Goal: Task Accomplishment & Management: Complete application form

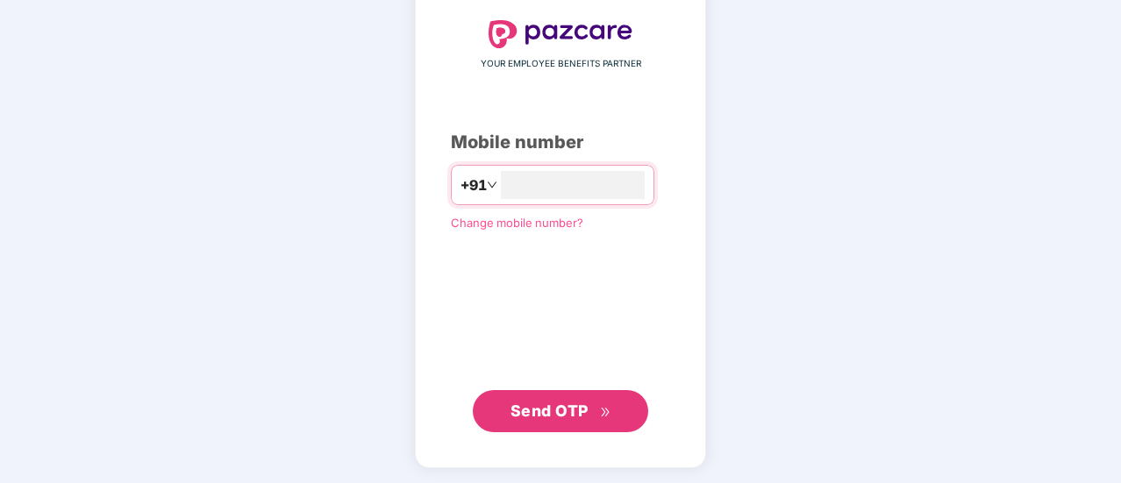
scroll to position [96, 0]
click at [547, 417] on span "Send OTP" at bounding box center [549, 410] width 78 height 18
click at [560, 416] on span "Send OTP" at bounding box center [549, 410] width 78 height 18
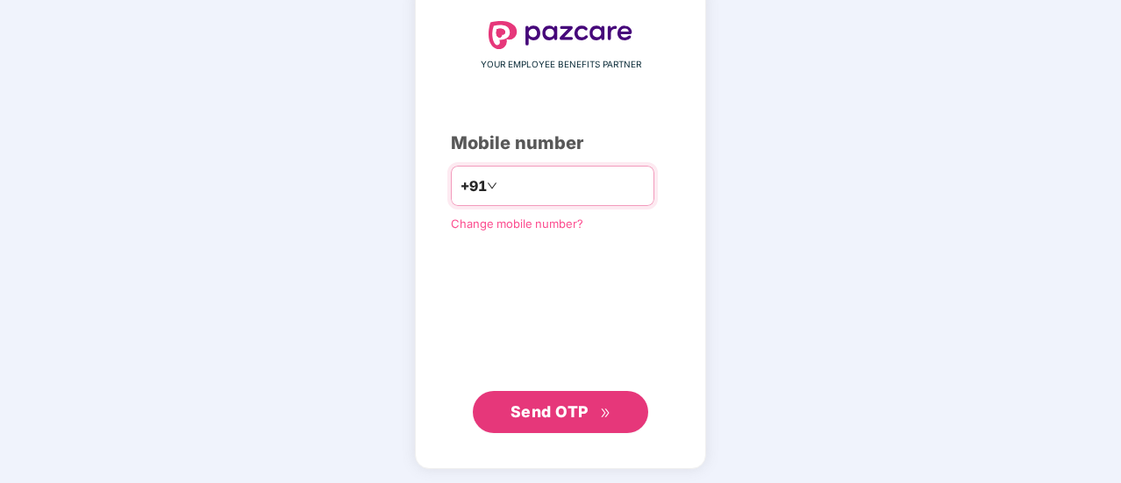
click at [589, 176] on input "**********" at bounding box center [573, 186] width 144 height 28
type input "*"
type input "**********"
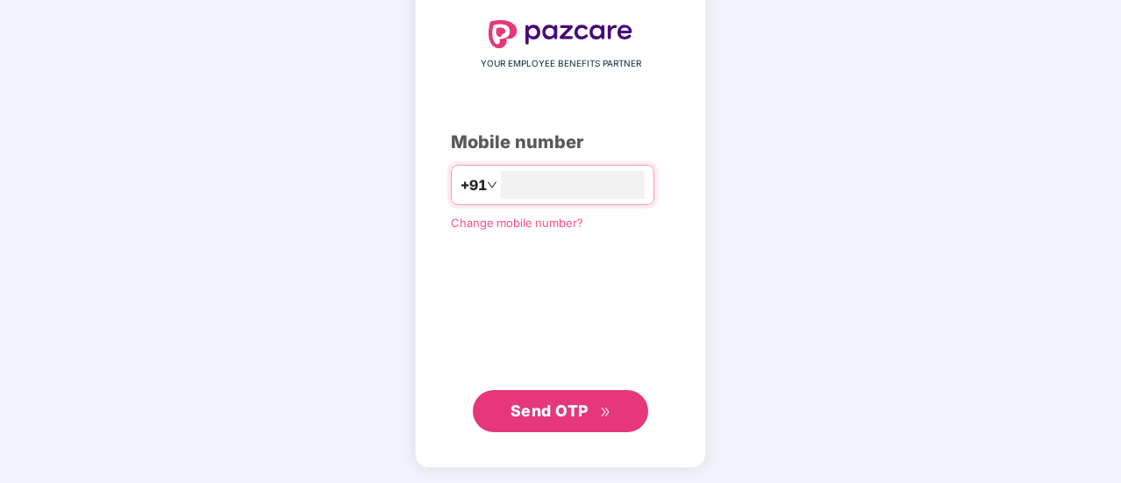
scroll to position [96, 0]
click at [557, 420] on span "Send OTP" at bounding box center [560, 412] width 101 height 25
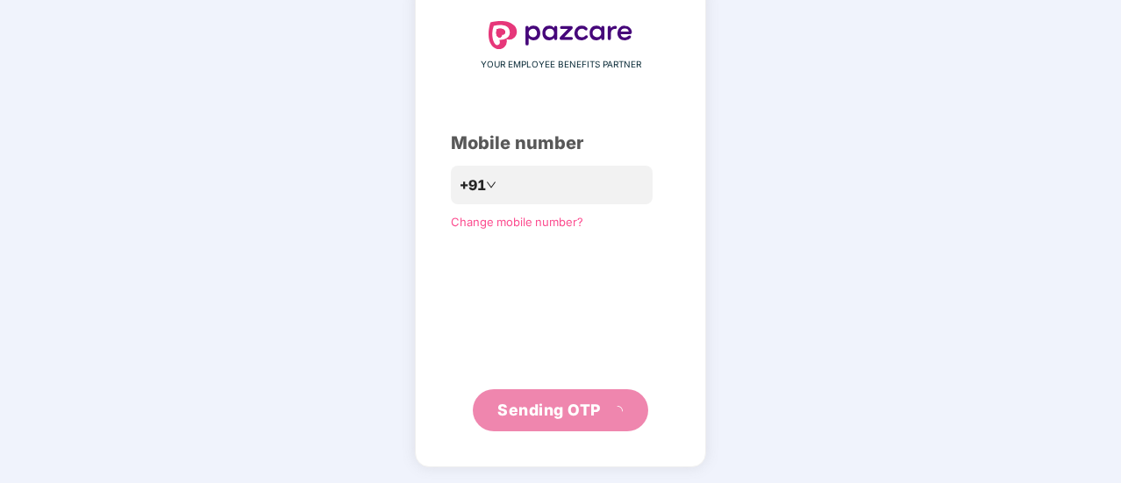
scroll to position [88, 0]
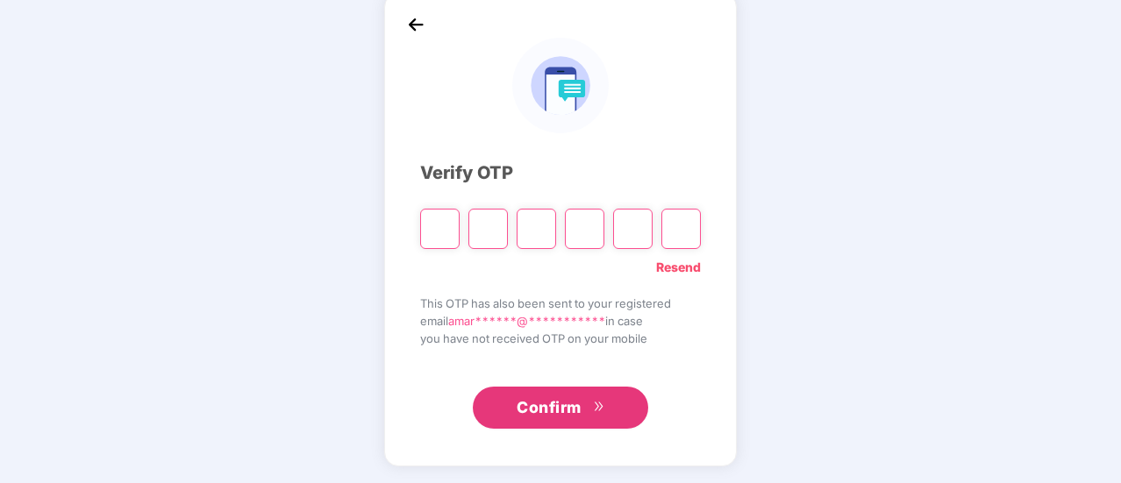
type input "*"
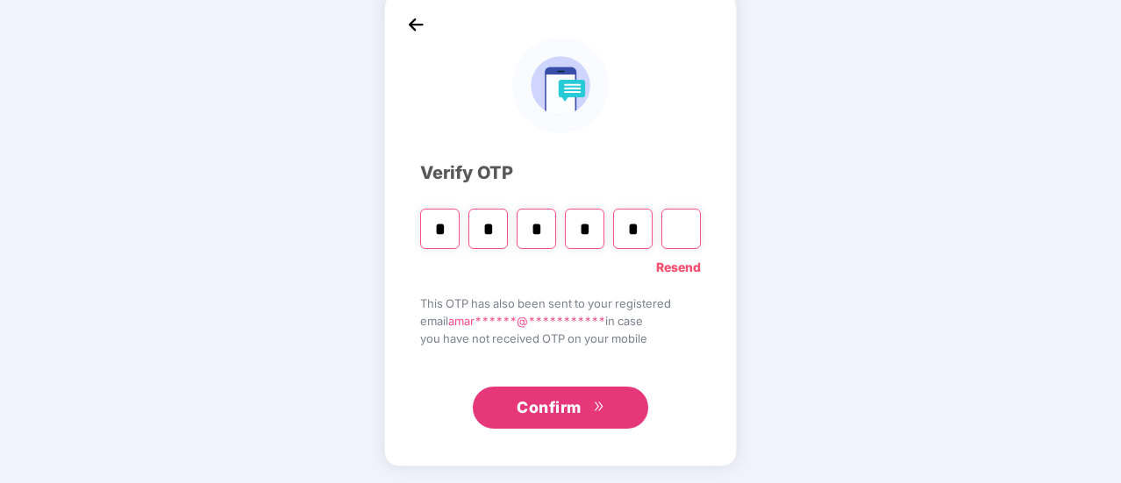
type input "*"
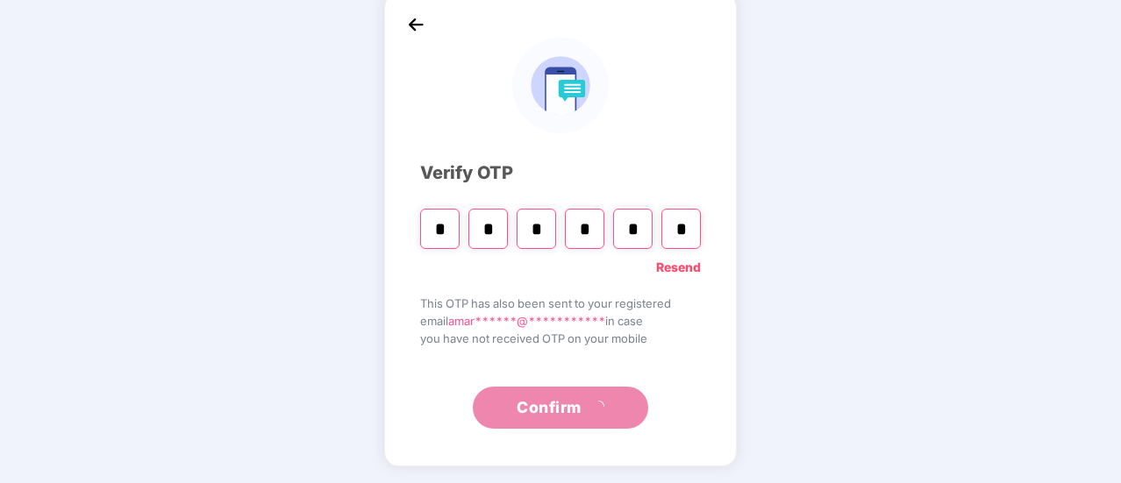
scroll to position [0, 0]
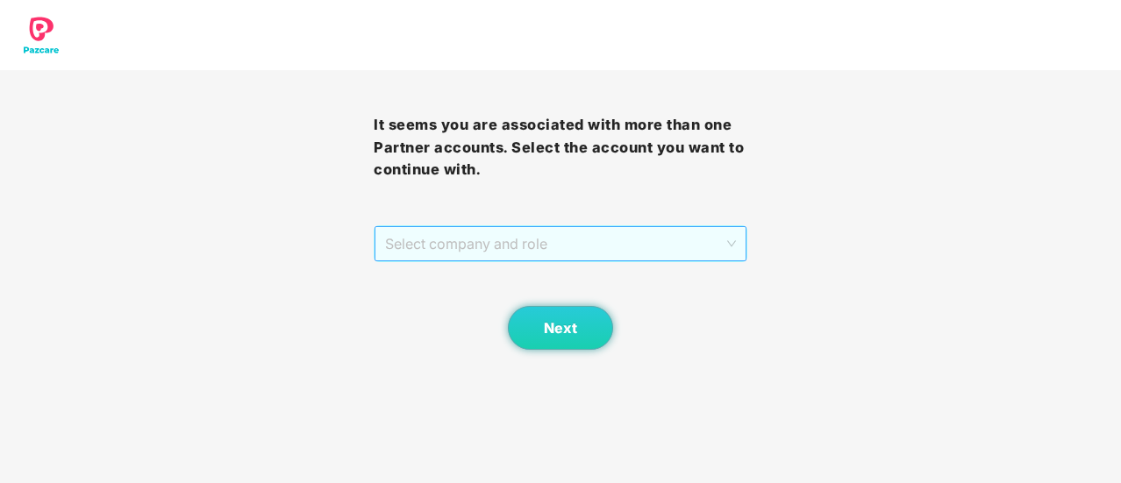
click at [698, 232] on span "Select company and role" at bounding box center [560, 243] width 351 height 33
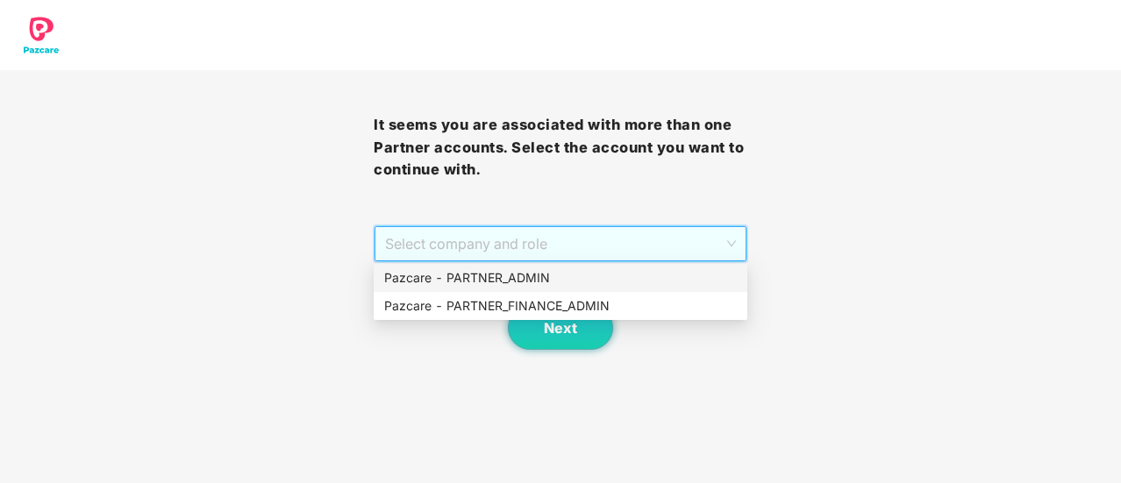
click at [604, 276] on div "Pazcare - PARTNER_ADMIN" at bounding box center [560, 277] width 353 height 19
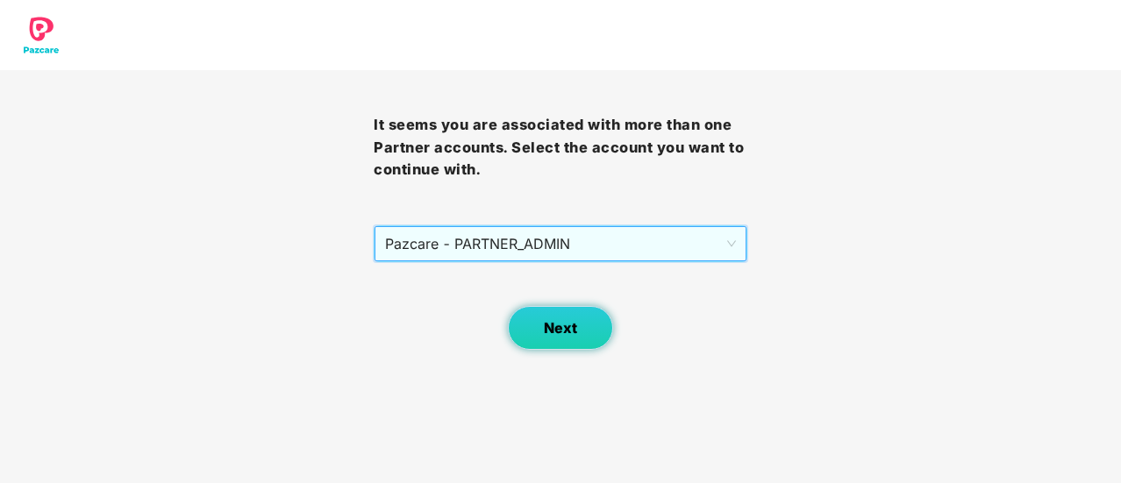
click at [550, 328] on span "Next" at bounding box center [560, 328] width 33 height 17
